Goal: Transaction & Acquisition: Purchase product/service

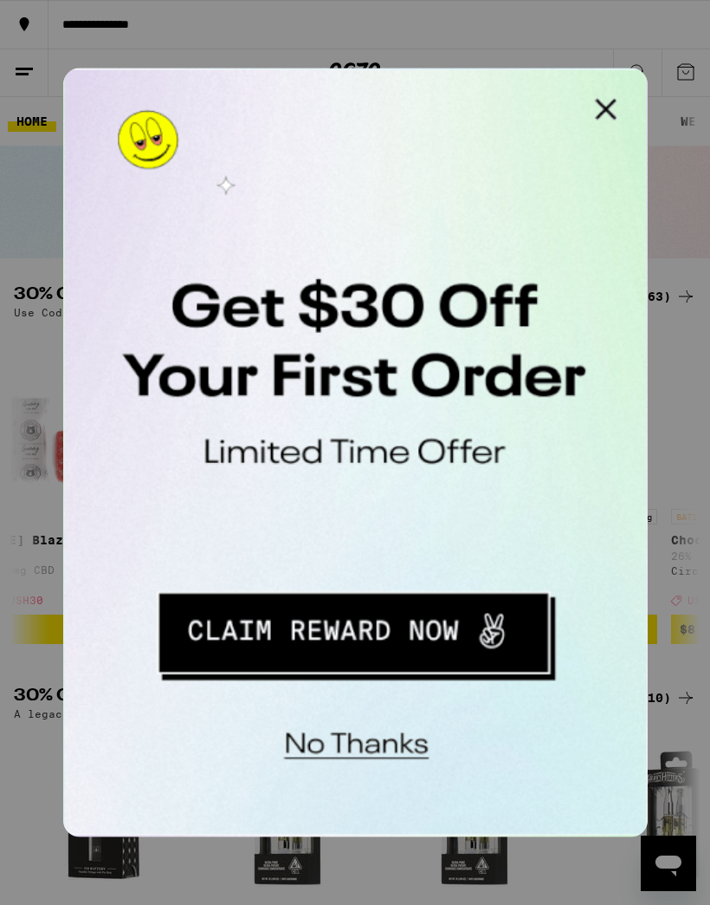
scroll to position [0, 3654]
click at [296, 89] on button "Close Modal" at bounding box center [282, 85] width 35 height 35
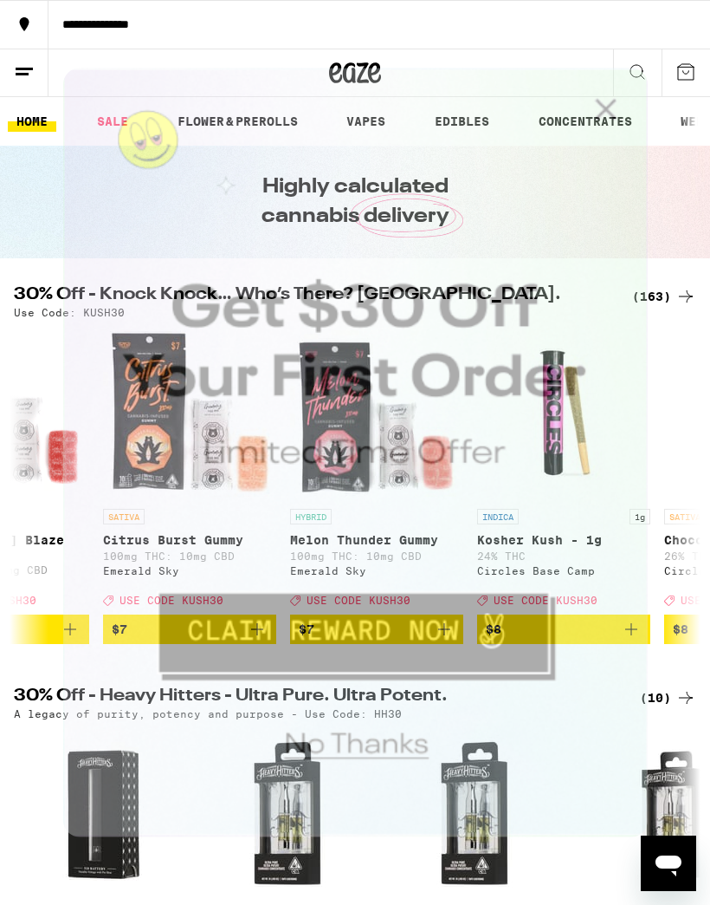
click at [286, 88] on button "Close Modal" at bounding box center [282, 85] width 35 height 35
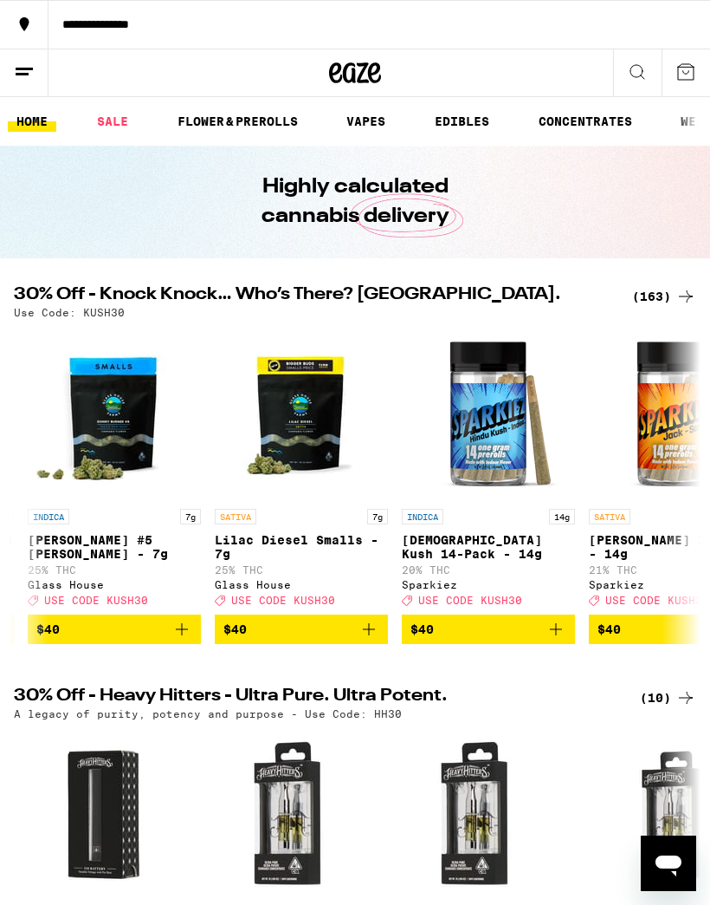
scroll to position [0, 24482]
